Goal: Navigation & Orientation: Find specific page/section

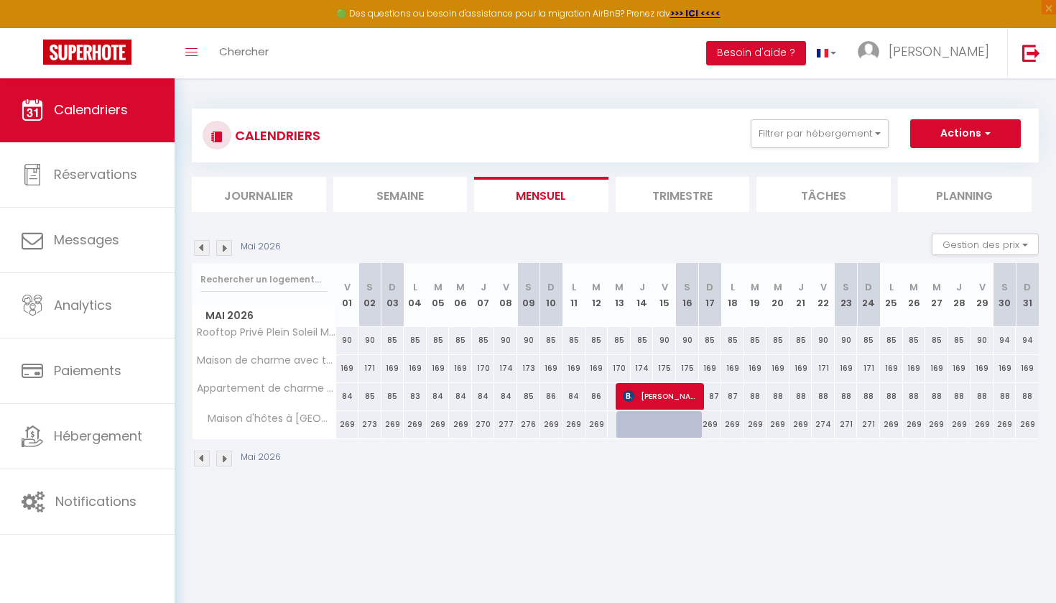
scroll to position [1, 0]
click at [200, 246] on img at bounding box center [202, 247] width 16 height 16
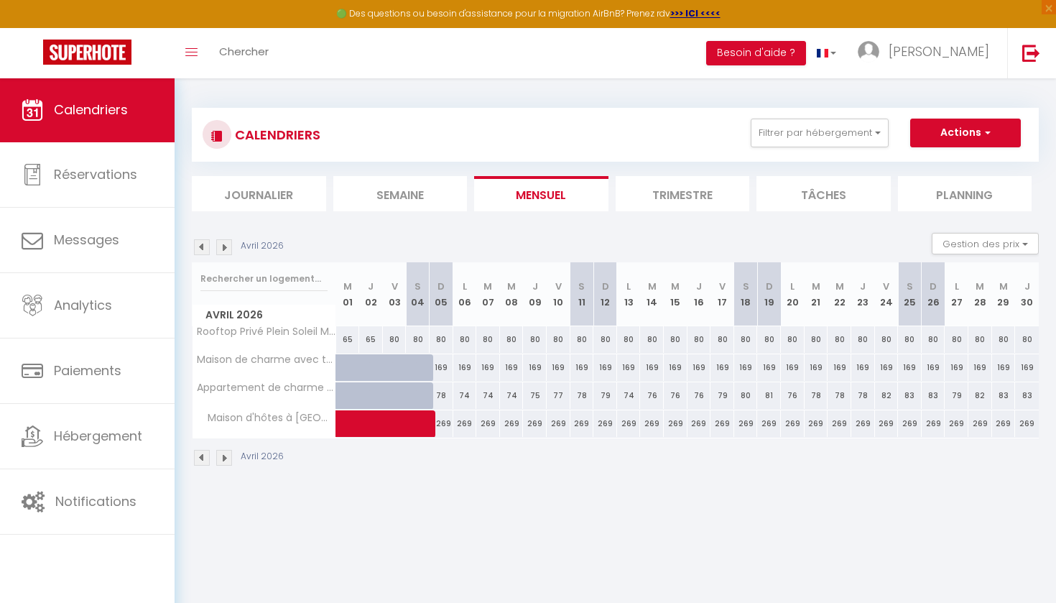
click at [200, 246] on img at bounding box center [202, 247] width 16 height 16
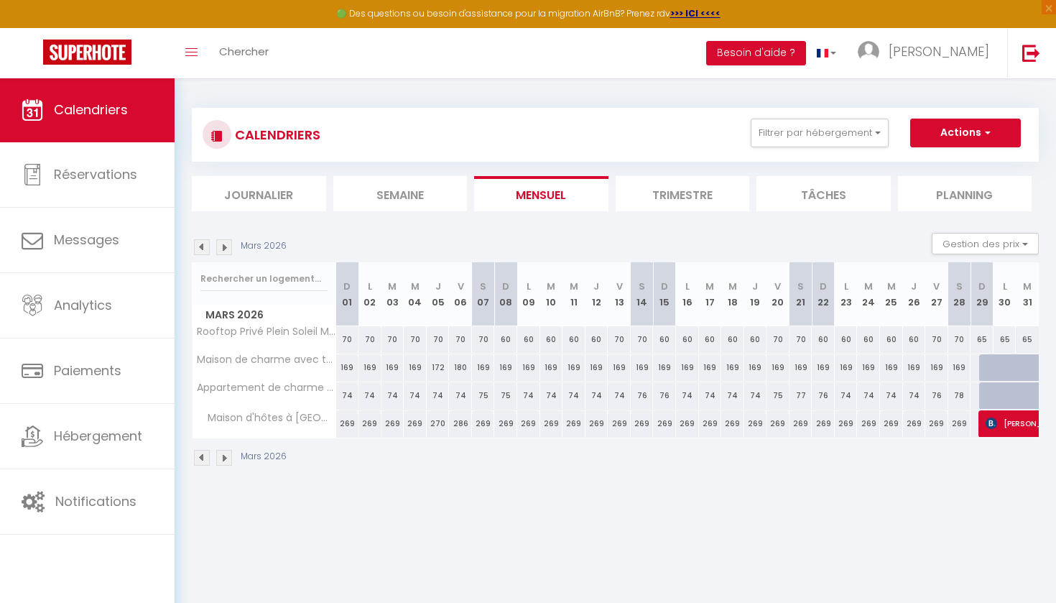
click at [200, 246] on img at bounding box center [202, 247] width 16 height 16
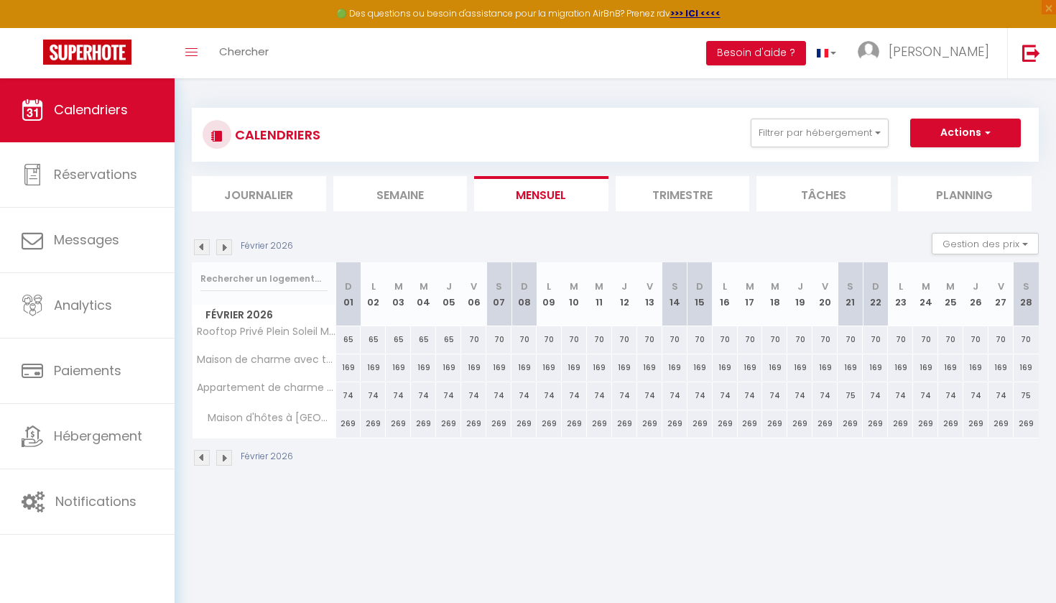
click at [205, 251] on img at bounding box center [202, 247] width 16 height 16
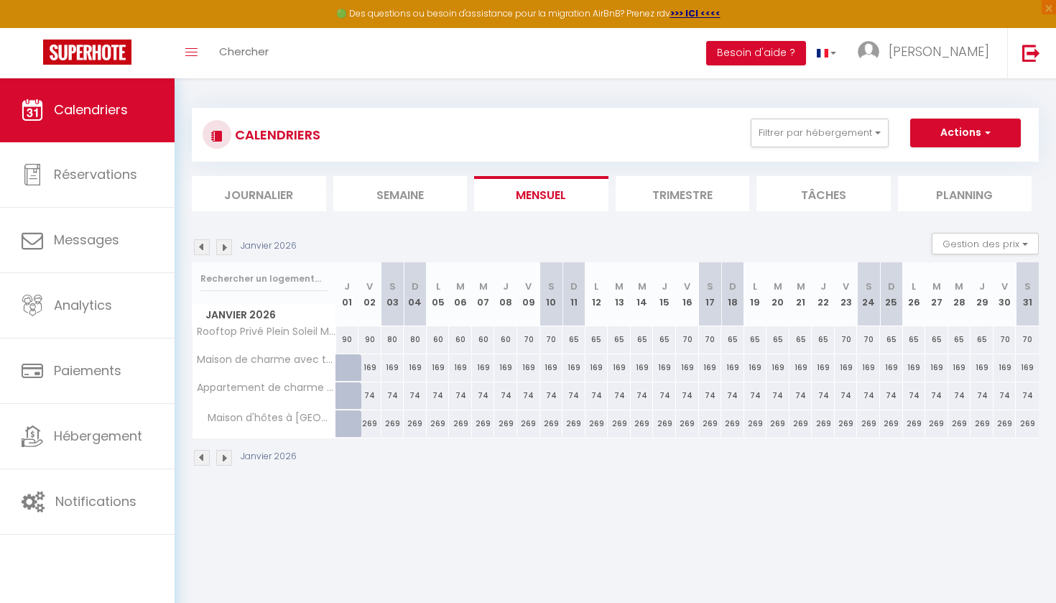
click at [205, 251] on img at bounding box center [202, 247] width 16 height 16
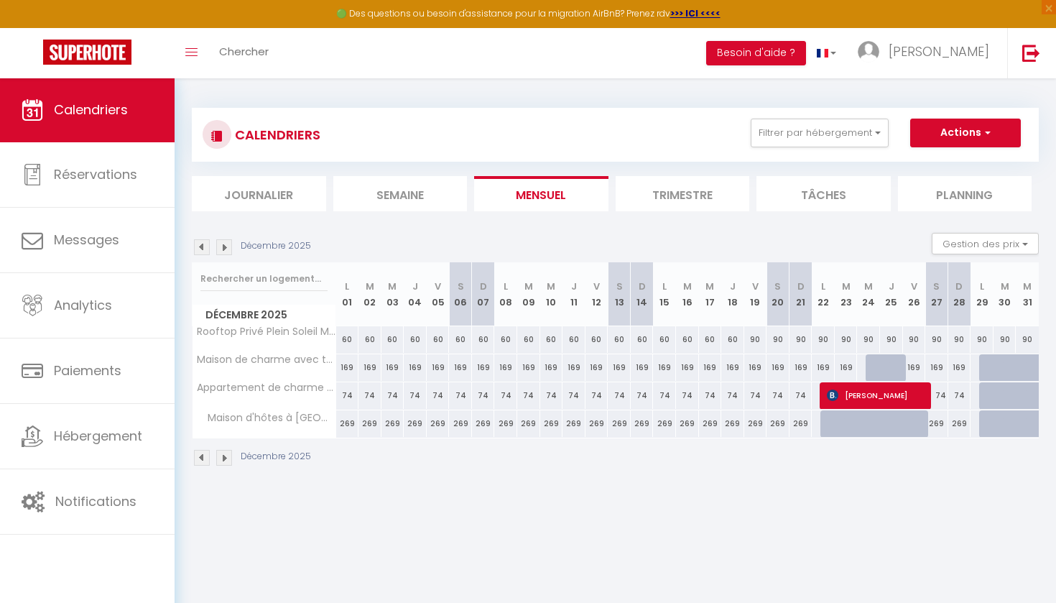
click at [204, 250] on img at bounding box center [202, 247] width 16 height 16
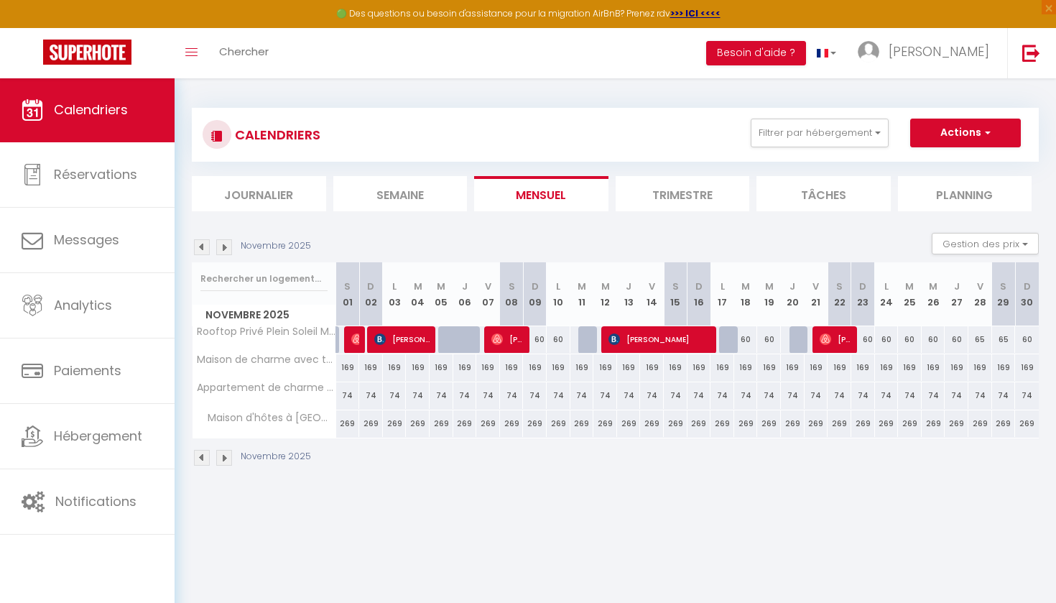
click at [204, 250] on img at bounding box center [202, 247] width 16 height 16
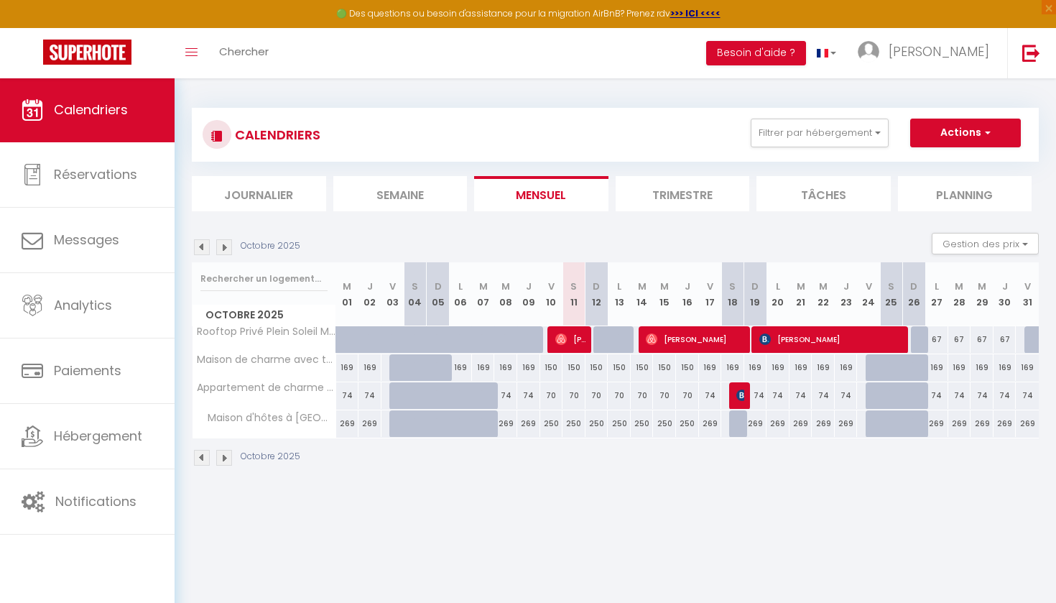
click at [227, 249] on img at bounding box center [224, 247] width 16 height 16
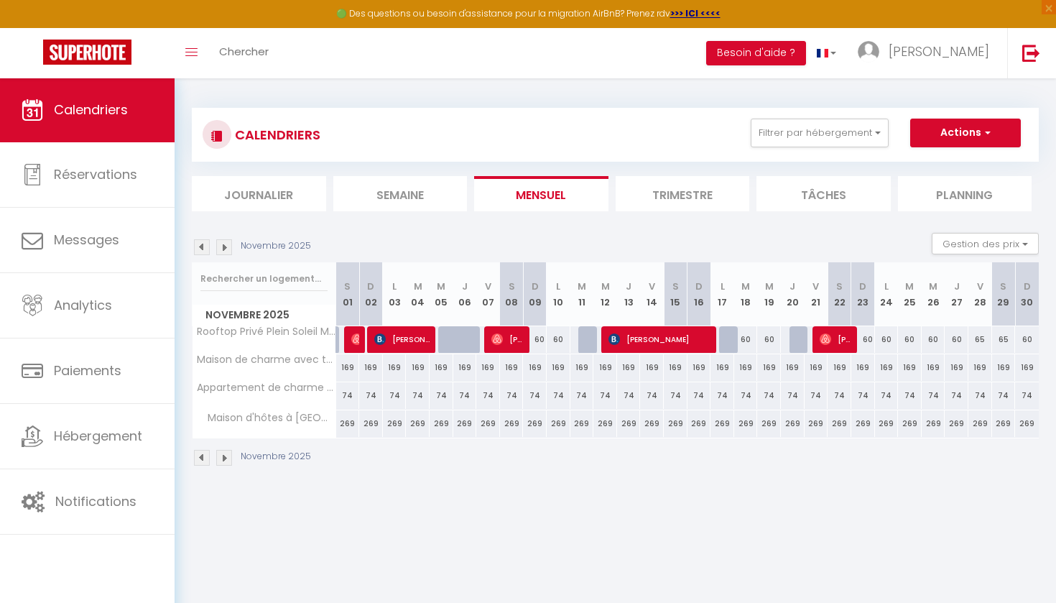
click at [227, 249] on img at bounding box center [224, 247] width 16 height 16
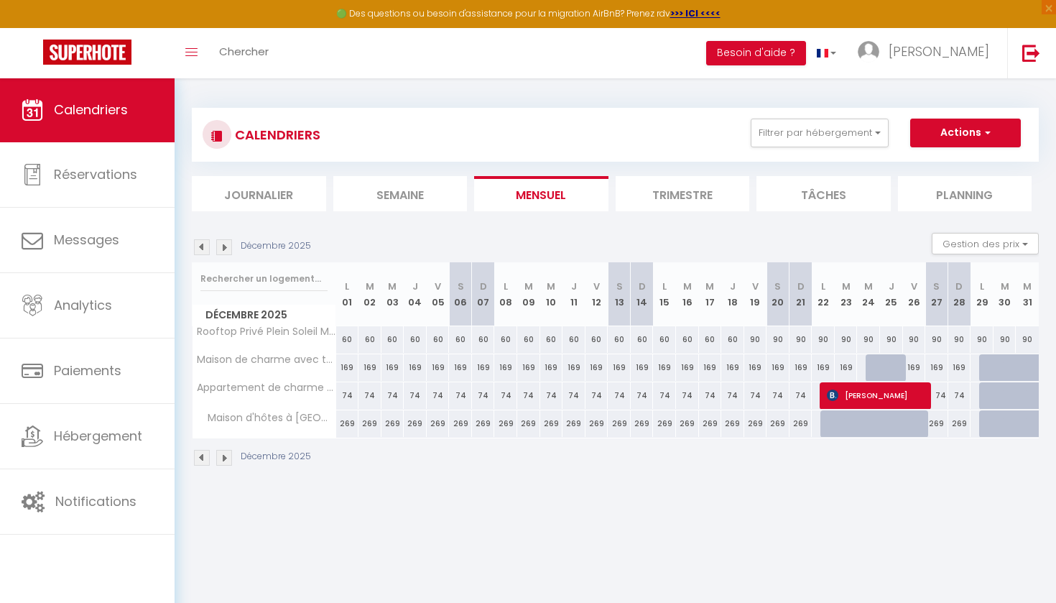
click at [227, 249] on img at bounding box center [224, 247] width 16 height 16
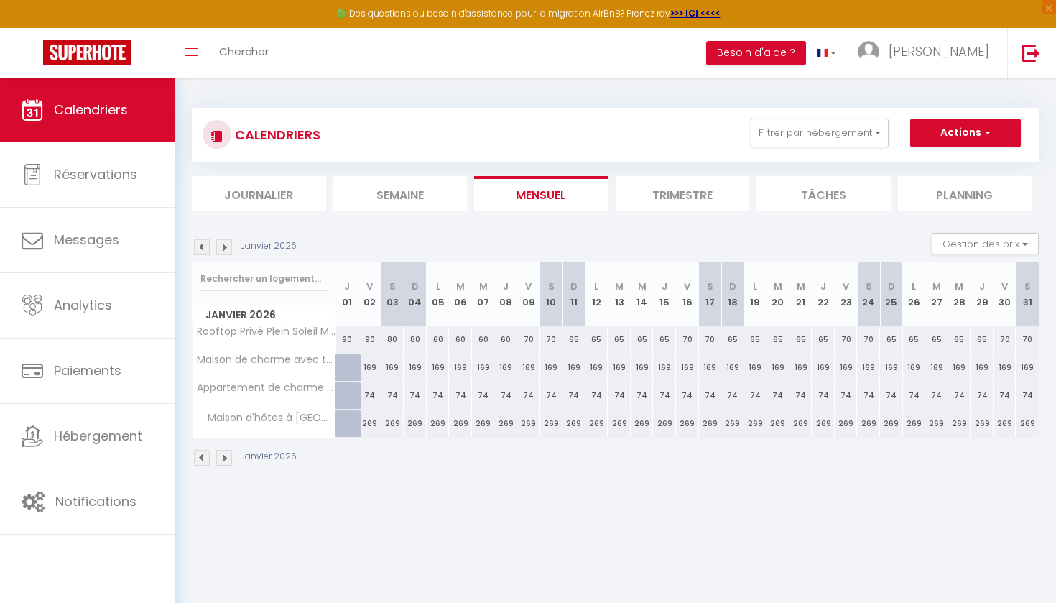
click at [227, 249] on img at bounding box center [224, 247] width 16 height 16
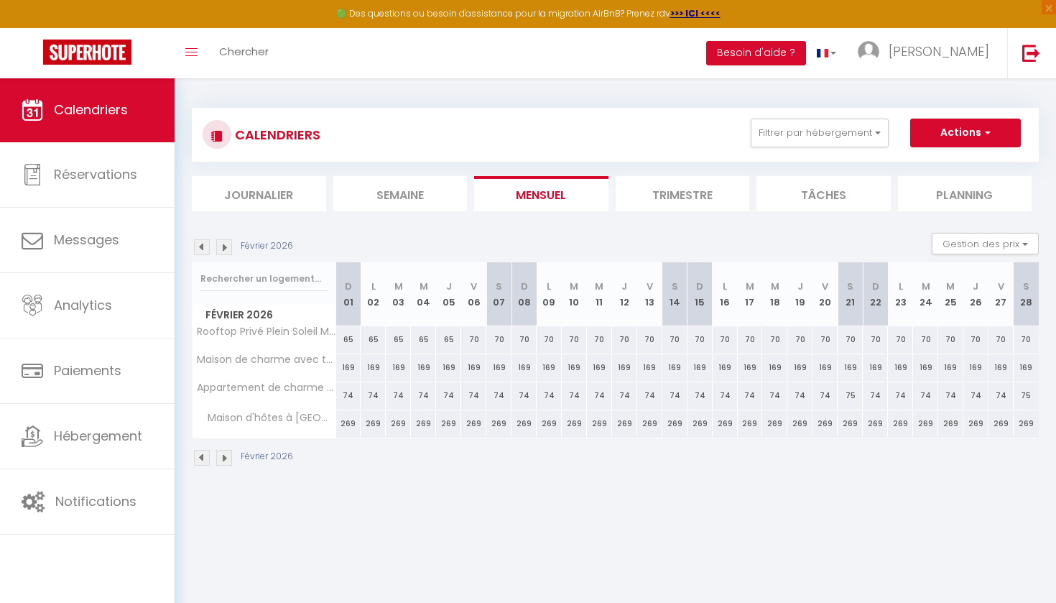
click at [227, 249] on img at bounding box center [224, 247] width 16 height 16
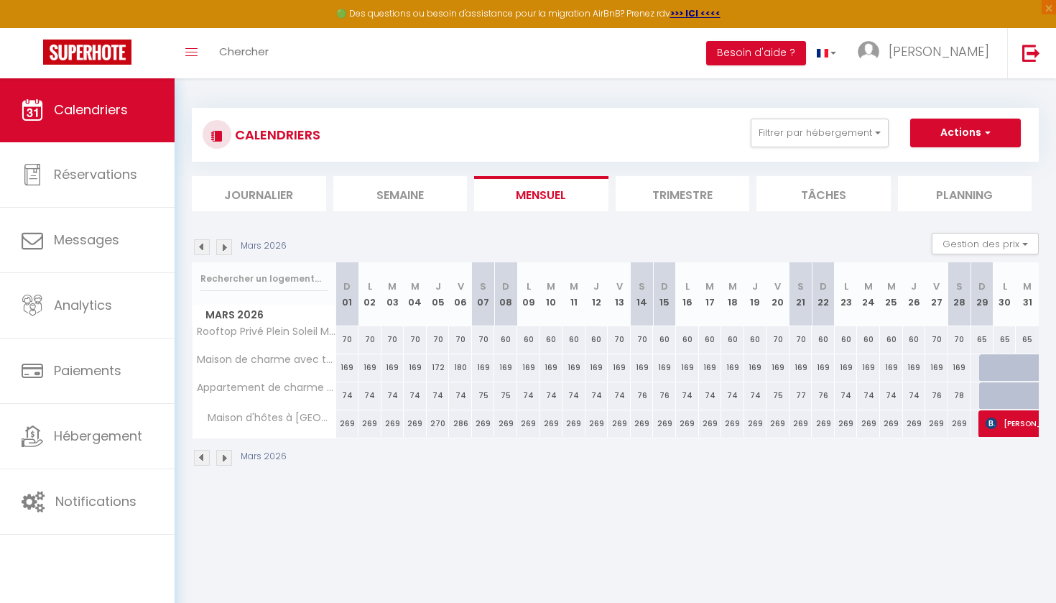
click at [227, 249] on img at bounding box center [224, 247] width 16 height 16
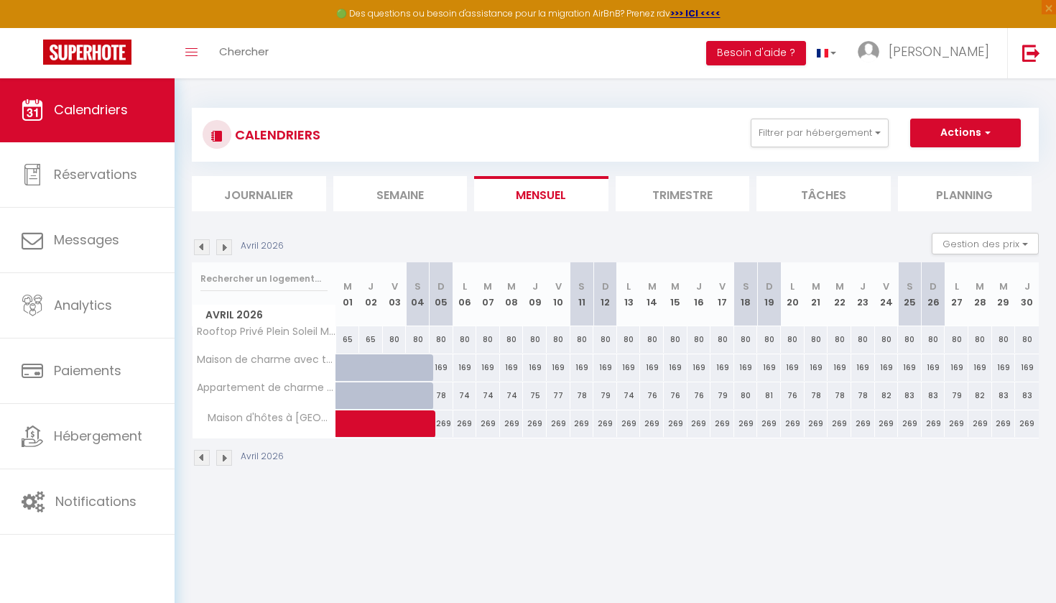
click at [226, 245] on img at bounding box center [224, 247] width 16 height 16
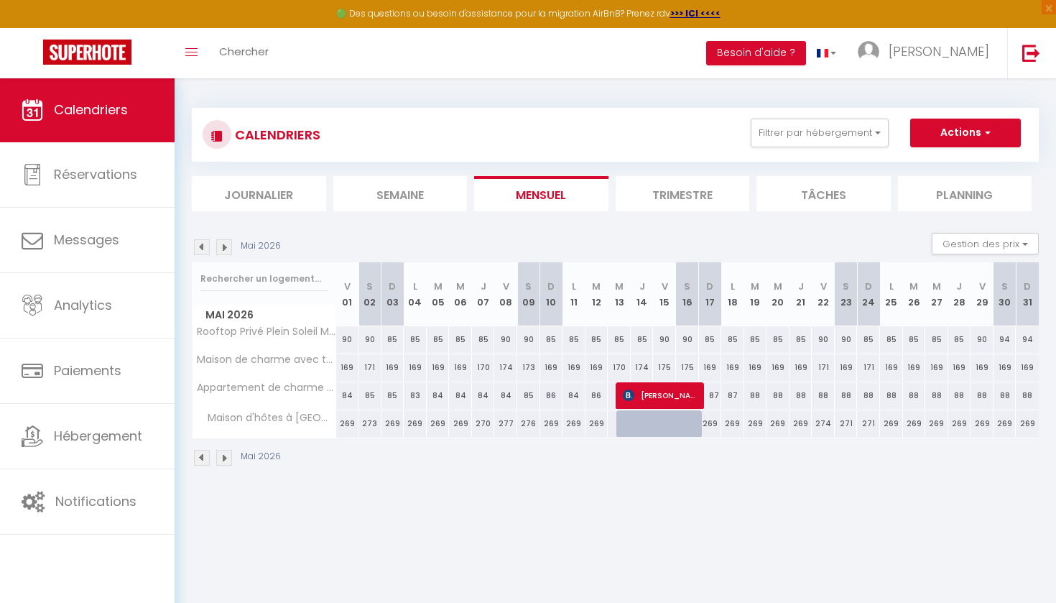
click at [225, 244] on img at bounding box center [224, 247] width 16 height 16
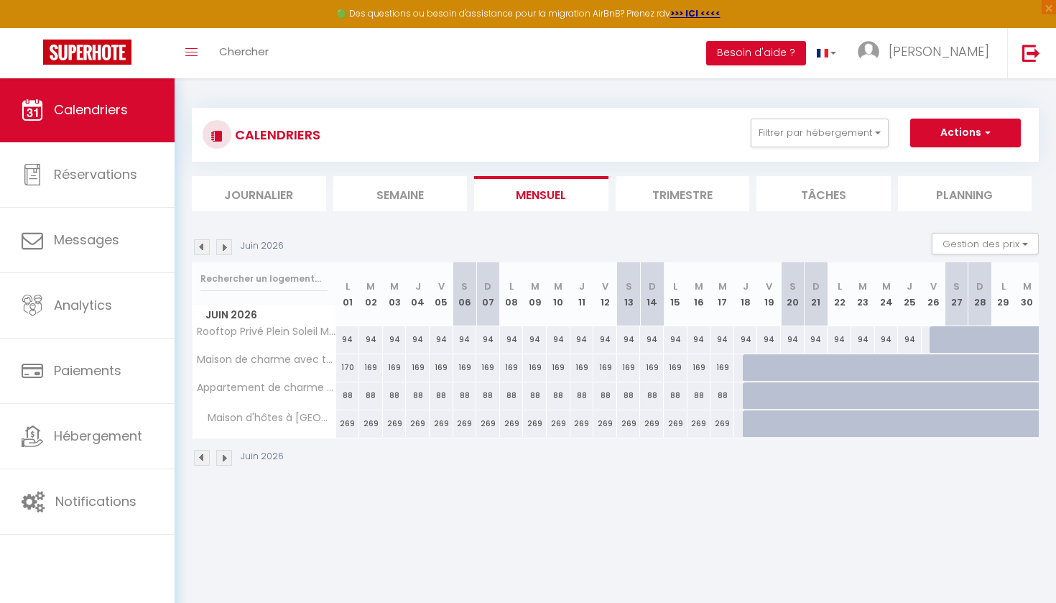
click at [225, 244] on img at bounding box center [224, 247] width 16 height 16
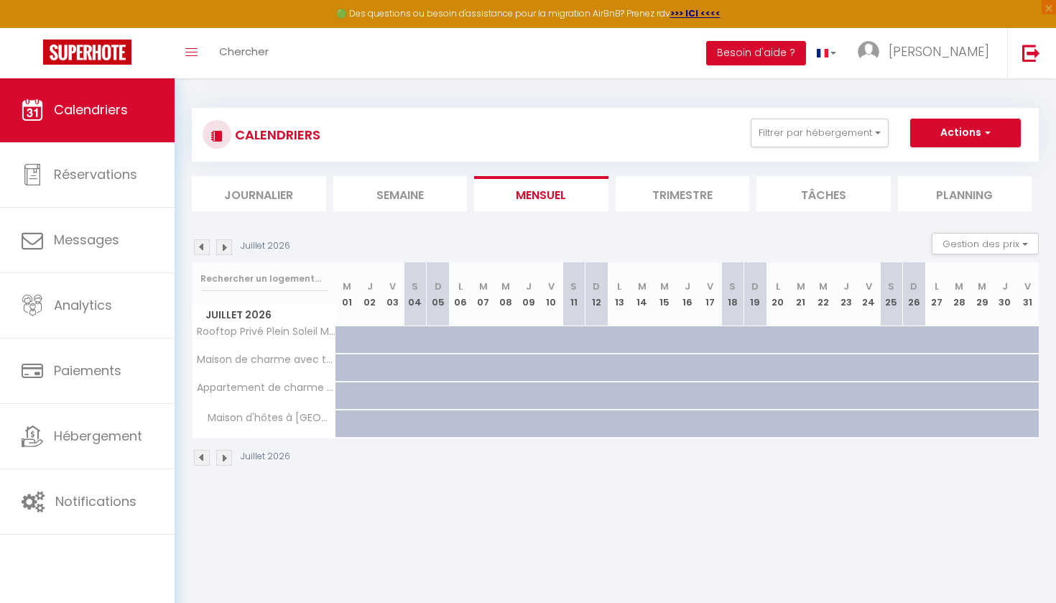
click at [201, 245] on img at bounding box center [202, 247] width 16 height 16
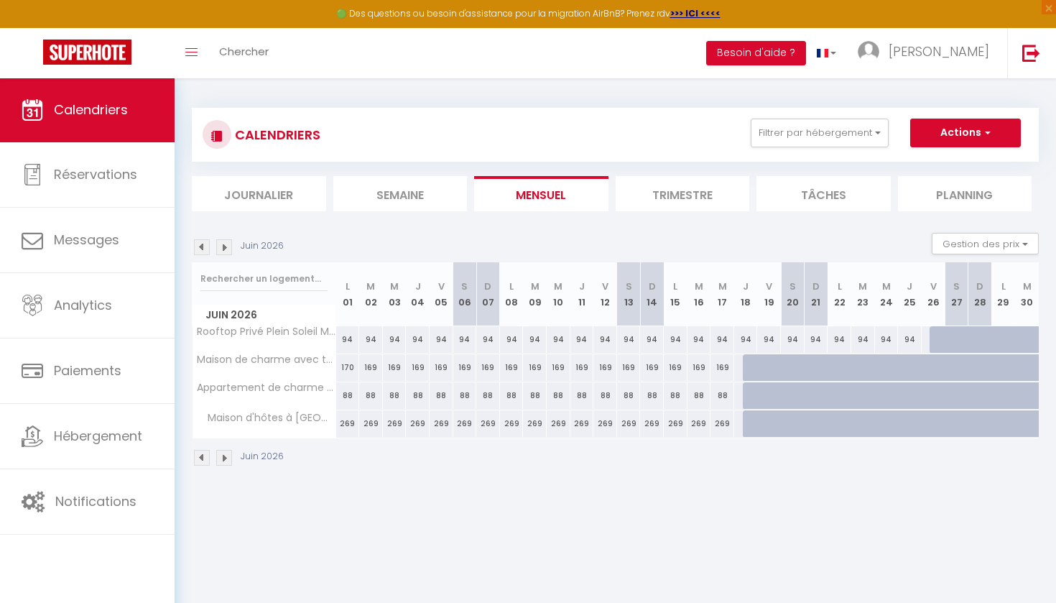
click at [201, 245] on img at bounding box center [202, 247] width 16 height 16
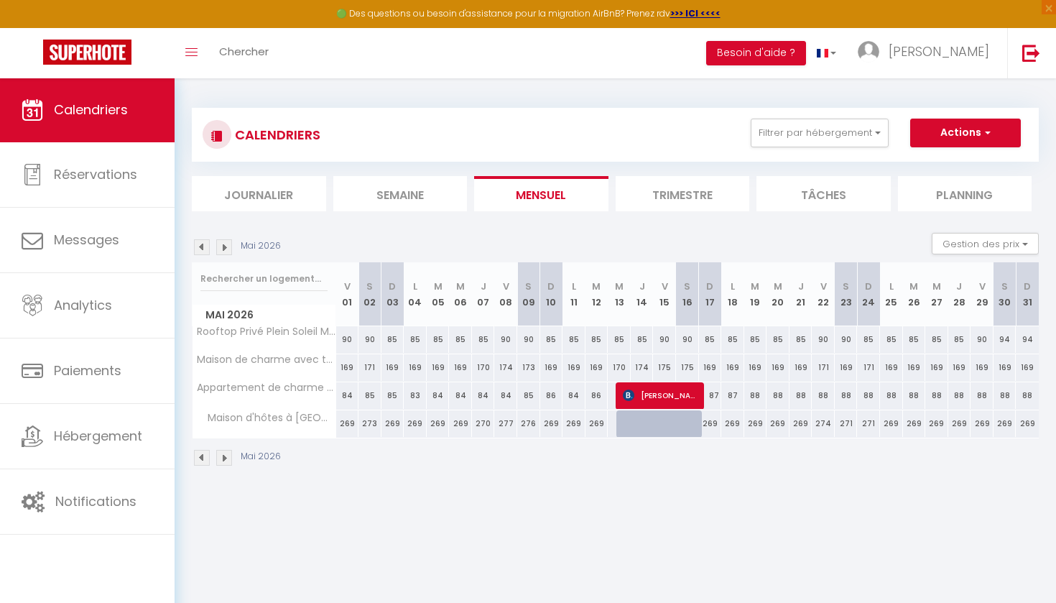
click at [201, 245] on img at bounding box center [202, 247] width 16 height 16
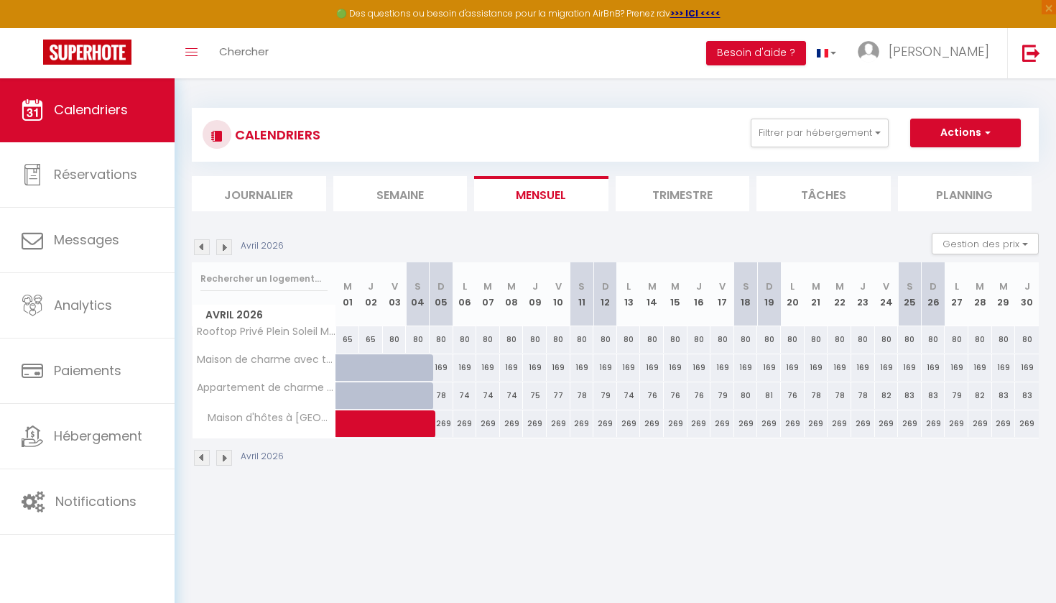
click at [201, 245] on img at bounding box center [202, 247] width 16 height 16
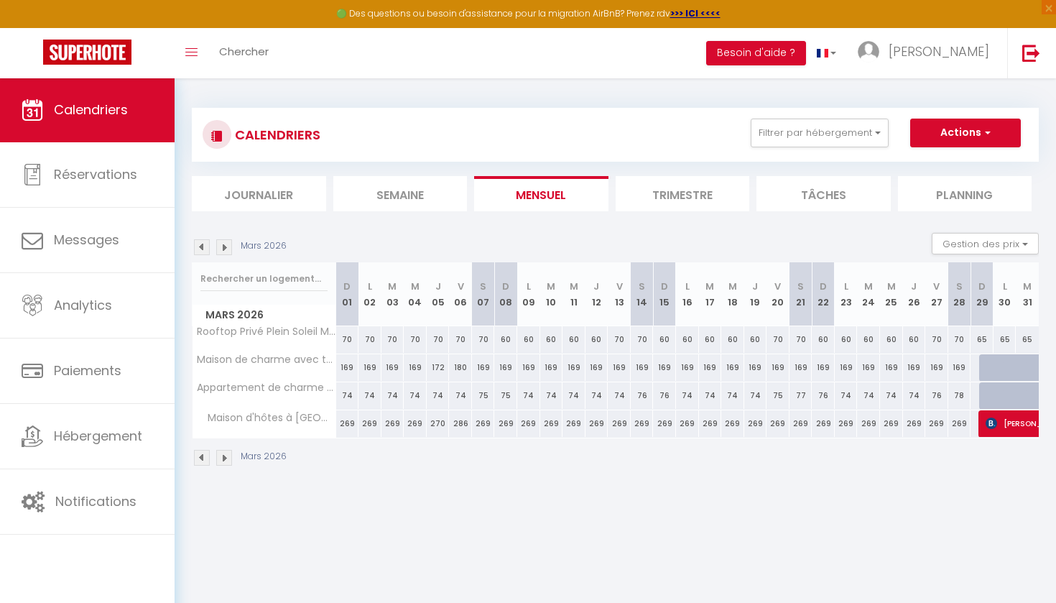
click at [201, 245] on img at bounding box center [202, 247] width 16 height 16
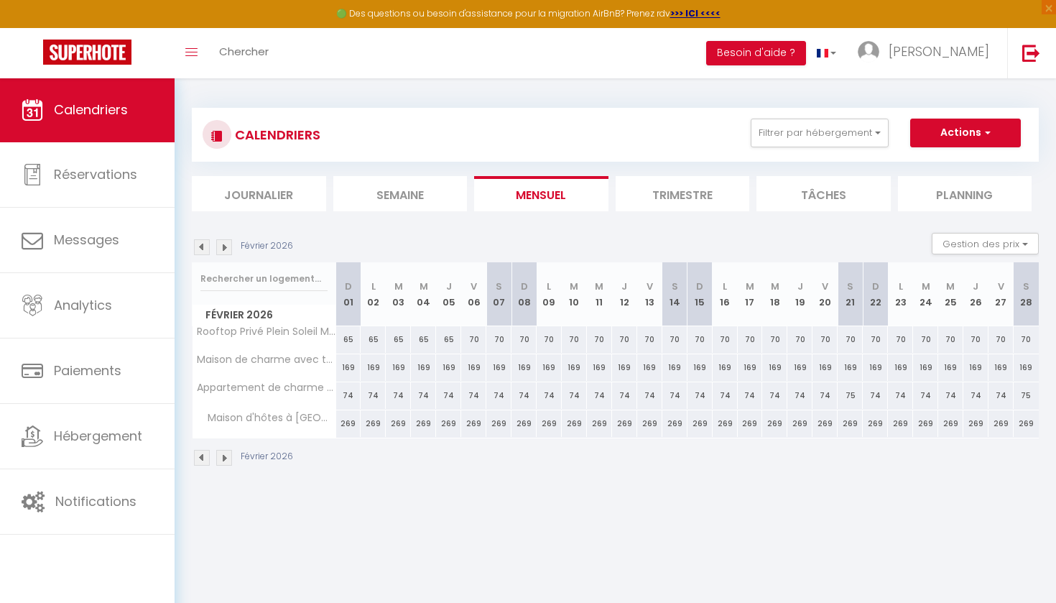
click at [201, 245] on img at bounding box center [202, 247] width 16 height 16
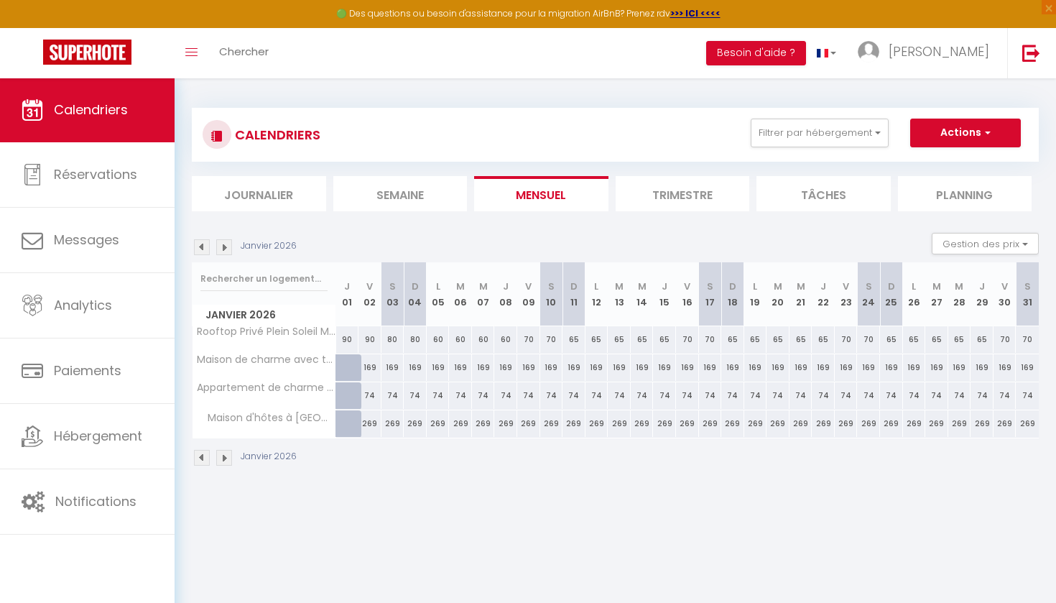
click at [201, 245] on img at bounding box center [202, 247] width 16 height 16
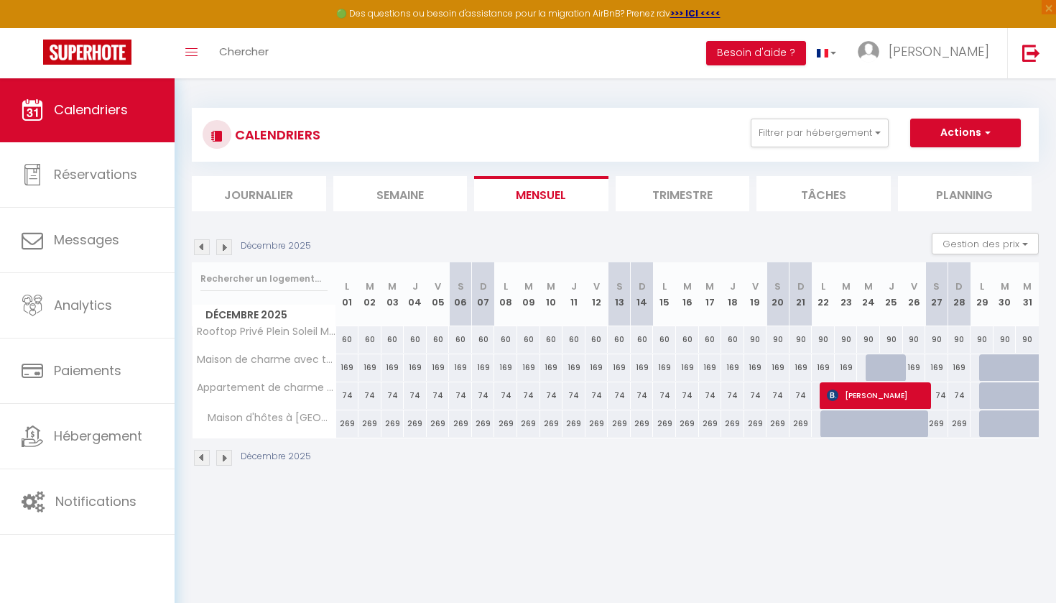
click at [201, 245] on img at bounding box center [202, 247] width 16 height 16
